Goal: Information Seeking & Learning: Find specific fact

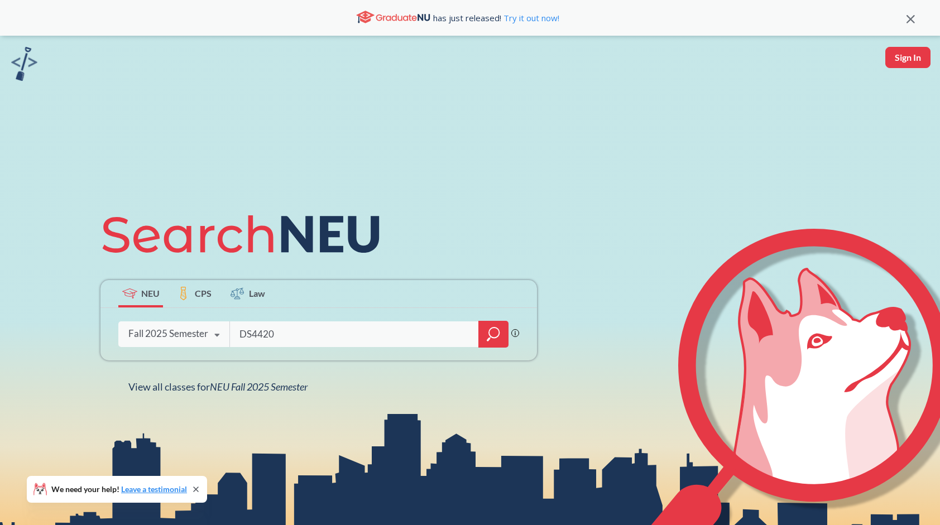
type input "DS4420"
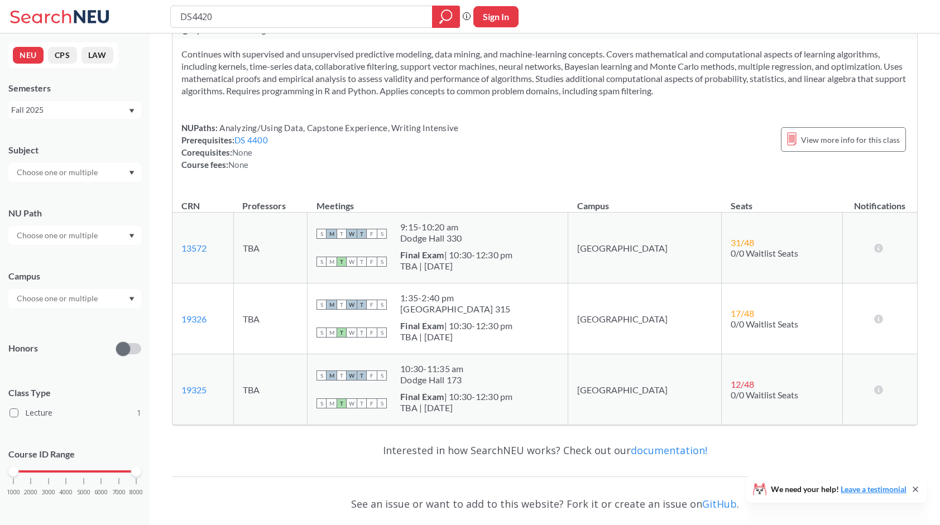
scroll to position [44, 0]
click at [201, 388] on link "19325" at bounding box center [193, 389] width 25 height 11
click at [874, 390] on icon at bounding box center [878, 388] width 11 height 9
click at [444, 399] on b "Final Exam" at bounding box center [422, 396] width 44 height 11
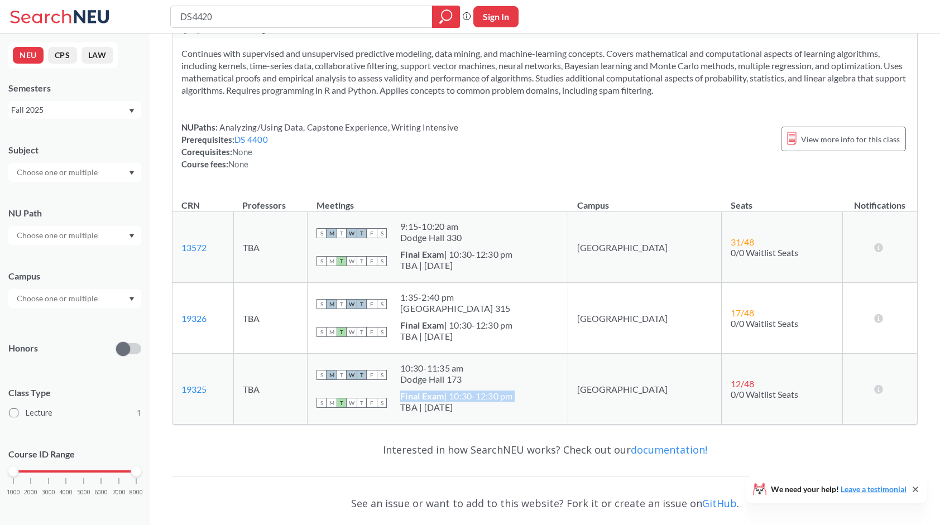
click at [444, 399] on b "Final Exam" at bounding box center [422, 396] width 44 height 11
drag, startPoint x: 477, startPoint y: 399, endPoint x: 491, endPoint y: 412, distance: 18.6
click at [491, 412] on div "TBA | [DATE]" at bounding box center [456, 407] width 113 height 11
drag, startPoint x: 521, startPoint y: 402, endPoint x: 440, endPoint y: 367, distance: 88.0
click at [440, 367] on td "S M T W T F S 10:30 - 11:35 am Dodge Hall 173 S M T W T F S Final Exam | 10:30-…" at bounding box center [437, 389] width 261 height 71
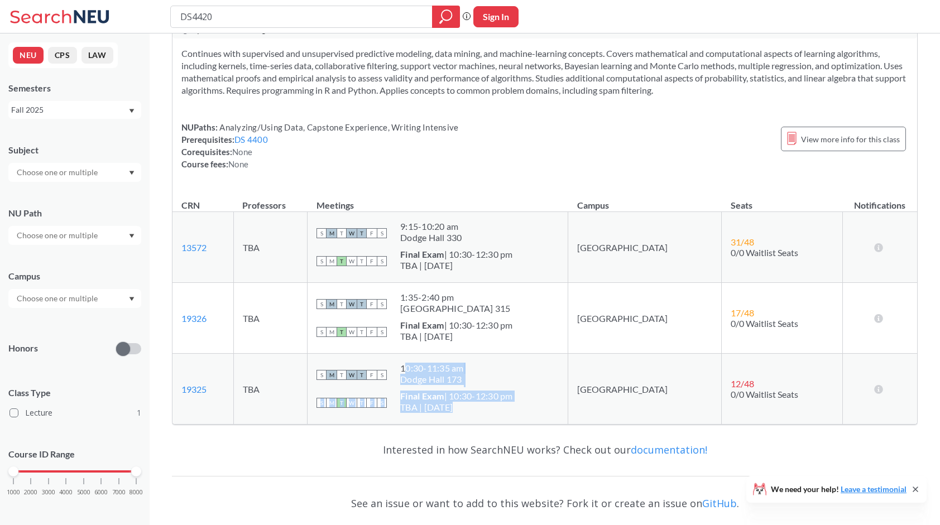
click at [440, 367] on div "10:30 - 11:35 am" at bounding box center [432, 368] width 64 height 11
click at [433, 365] on div "S M T W T F S 10:30 - 11:35 am Dodge Hall 173" at bounding box center [437, 375] width 242 height 25
click at [594, 142] on div "NUPaths: Analyzing/Using Data, Capstone Experience, Writing Intensive Prerequis…" at bounding box center [544, 145] width 726 height 49
